Goal: Download file/media

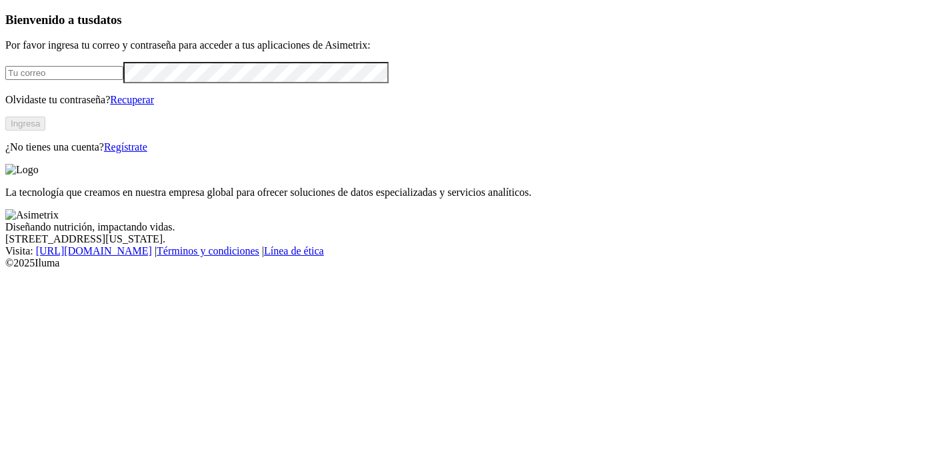
click at [123, 80] on input "email" at bounding box center [64, 73] width 118 height 14
paste input "lidertecnologiaproduccion@avsasa.com"
type input "lidertecnologiaproduccion@avsasa.com"
click at [45, 131] on button "Ingresa" at bounding box center [25, 124] width 40 height 14
